Goal: Task Accomplishment & Management: Complete application form

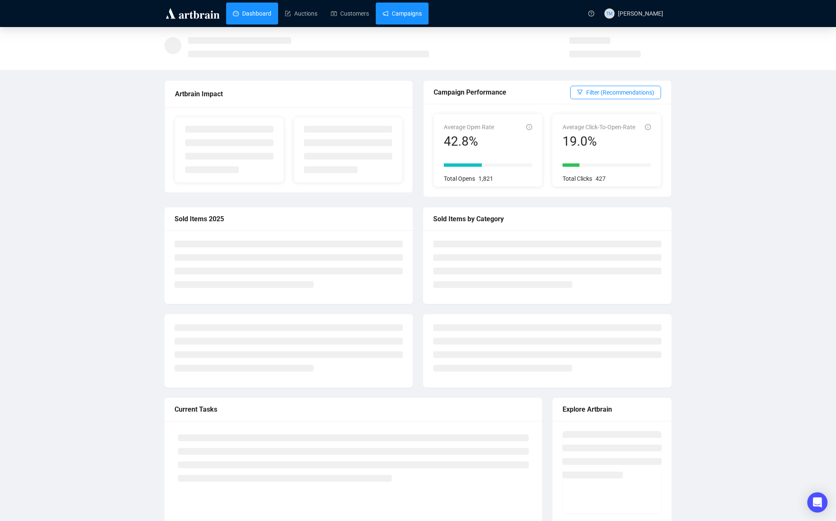
click at [408, 16] on link "Campaigns" at bounding box center [401, 14] width 39 height 22
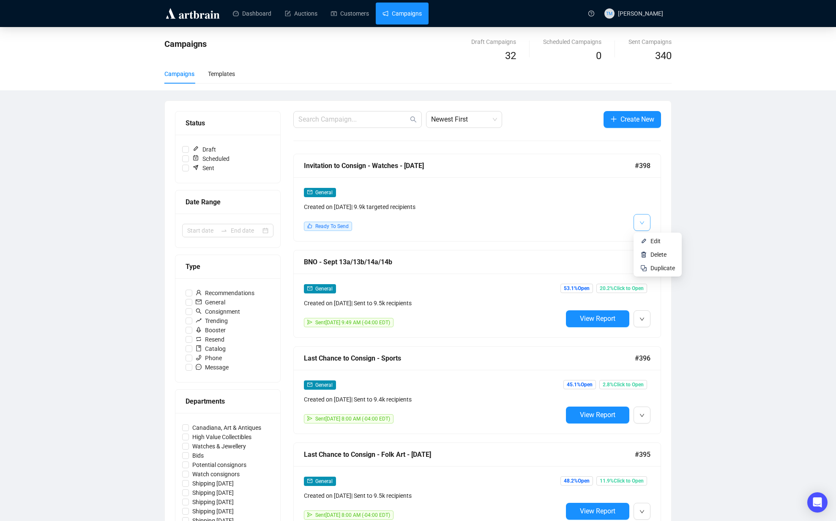
click at [644, 224] on icon "down" at bounding box center [641, 222] width 5 height 5
click at [643, 238] on img at bounding box center [643, 241] width 7 height 7
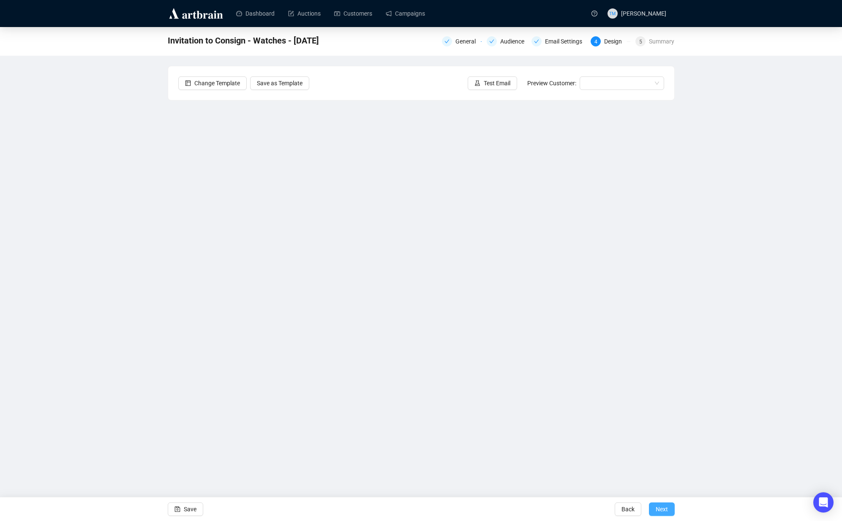
click at [668, 509] on button "Next" at bounding box center [662, 510] width 26 height 14
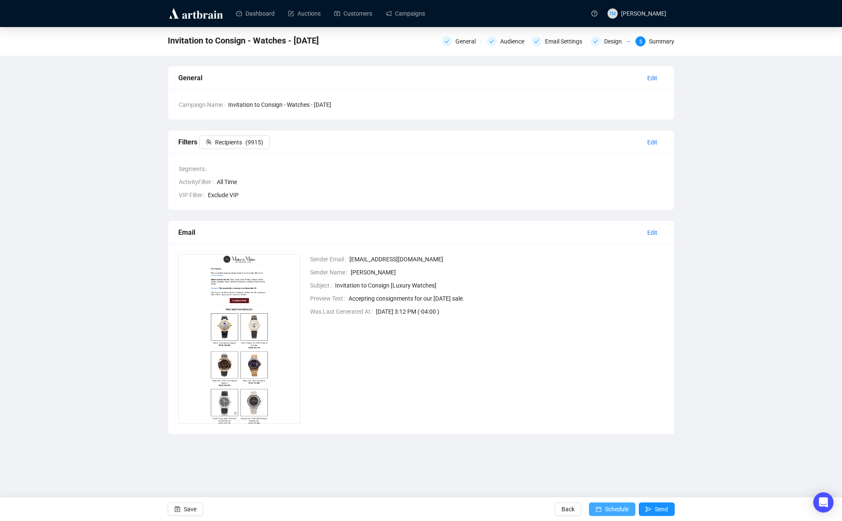
click at [614, 509] on span "Schedule" at bounding box center [617, 510] width 24 height 24
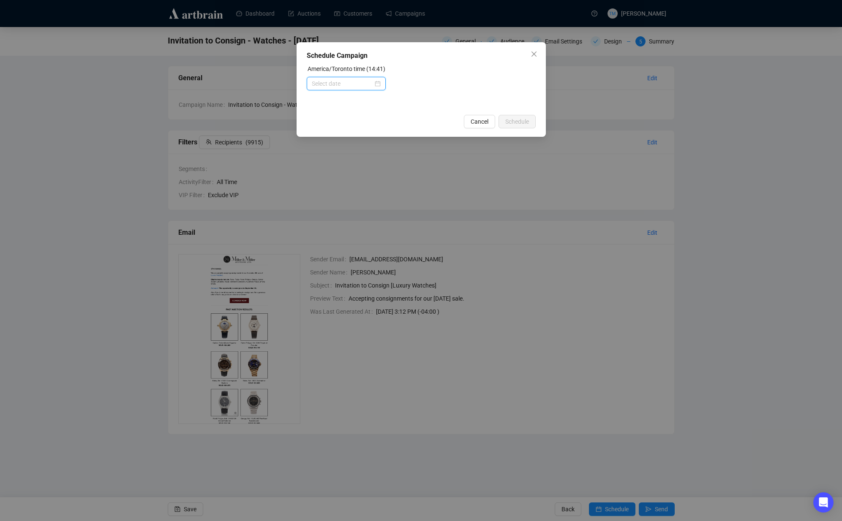
click at [329, 79] on input at bounding box center [342, 83] width 61 height 9
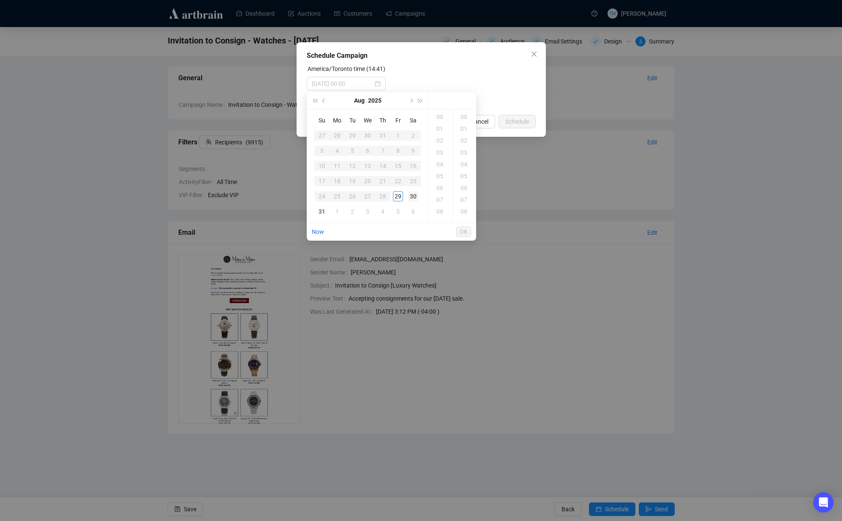
click at [414, 196] on div "30" at bounding box center [413, 196] width 10 height 10
click at [443, 209] on div "08" at bounding box center [440, 212] width 20 height 12
click at [463, 113] on div "00" at bounding box center [465, 117] width 20 height 12
type input "[DATE] 08:00"
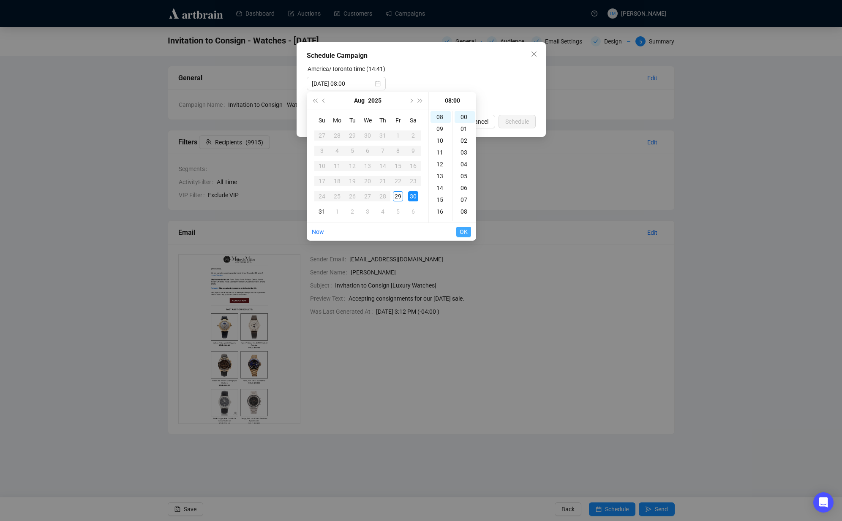
click at [461, 233] on span "OK" at bounding box center [464, 232] width 8 height 16
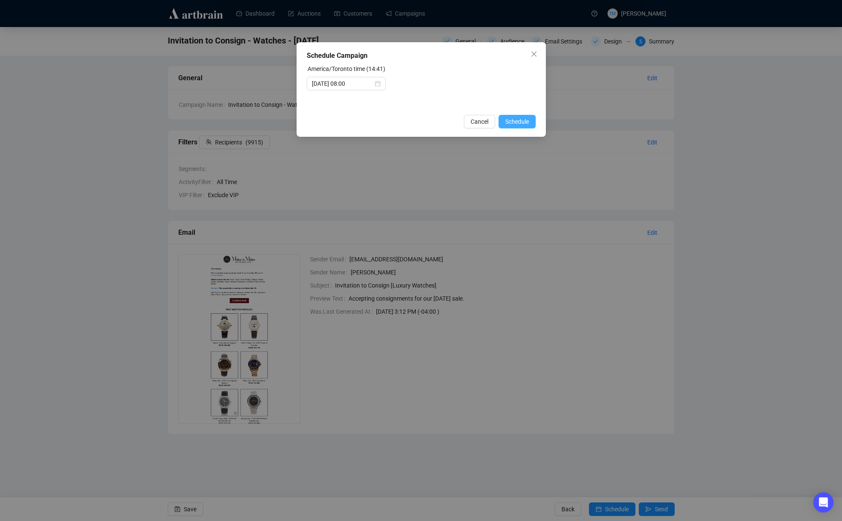
click at [520, 120] on span "Schedule" at bounding box center [517, 121] width 24 height 9
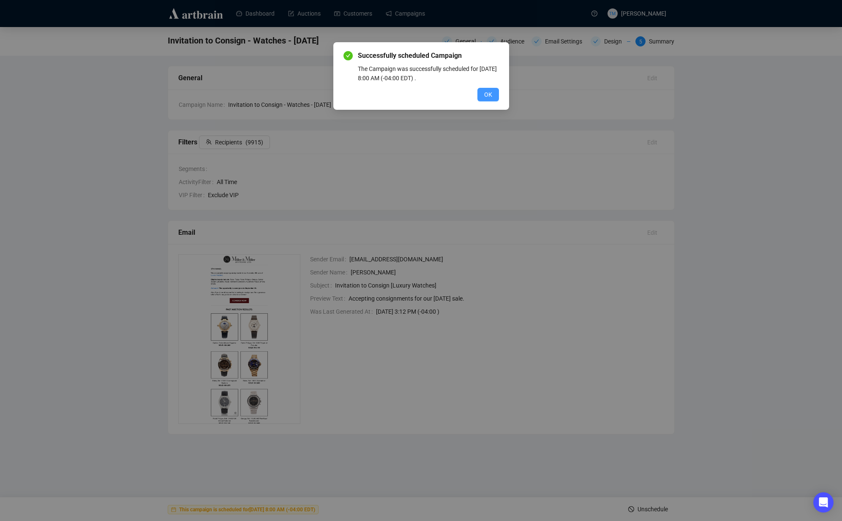
click at [482, 94] on button "OK" at bounding box center [488, 95] width 22 height 14
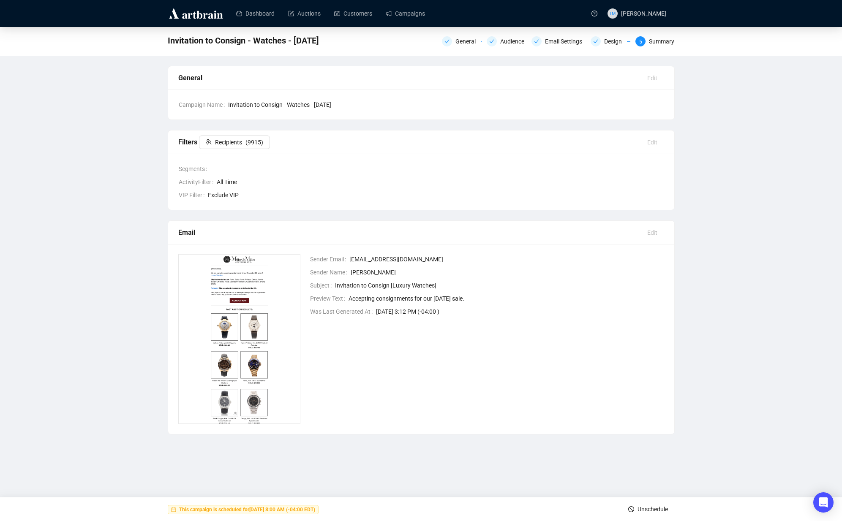
click at [132, 191] on div "Invitation to Consign - Watches - [DATE] General Audience Email Settings Design…" at bounding box center [421, 231] width 842 height 408
